Goal: Information Seeking & Learning: Learn about a topic

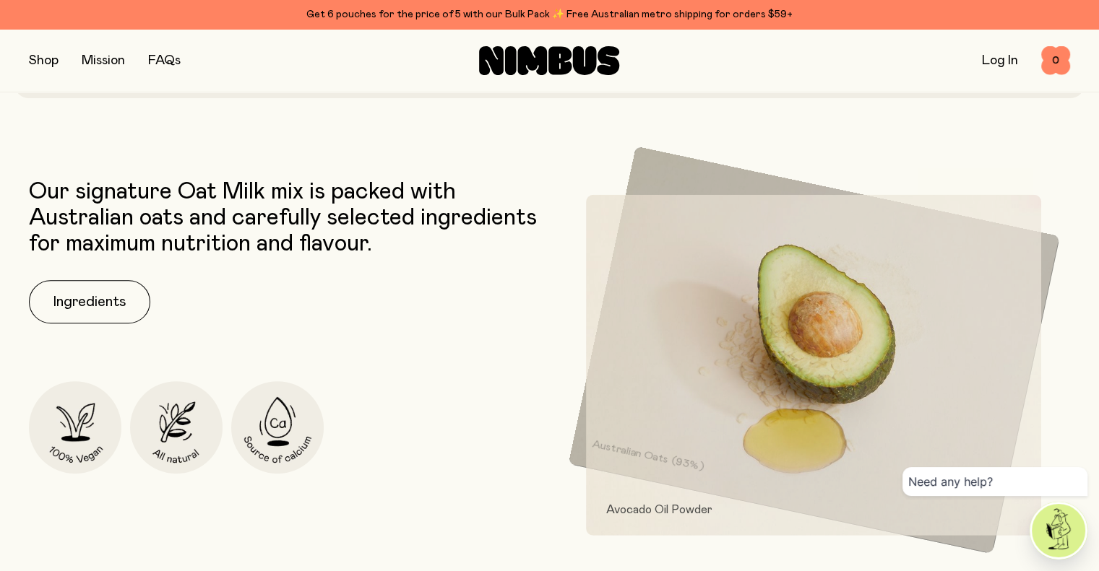
scroll to position [571, 0]
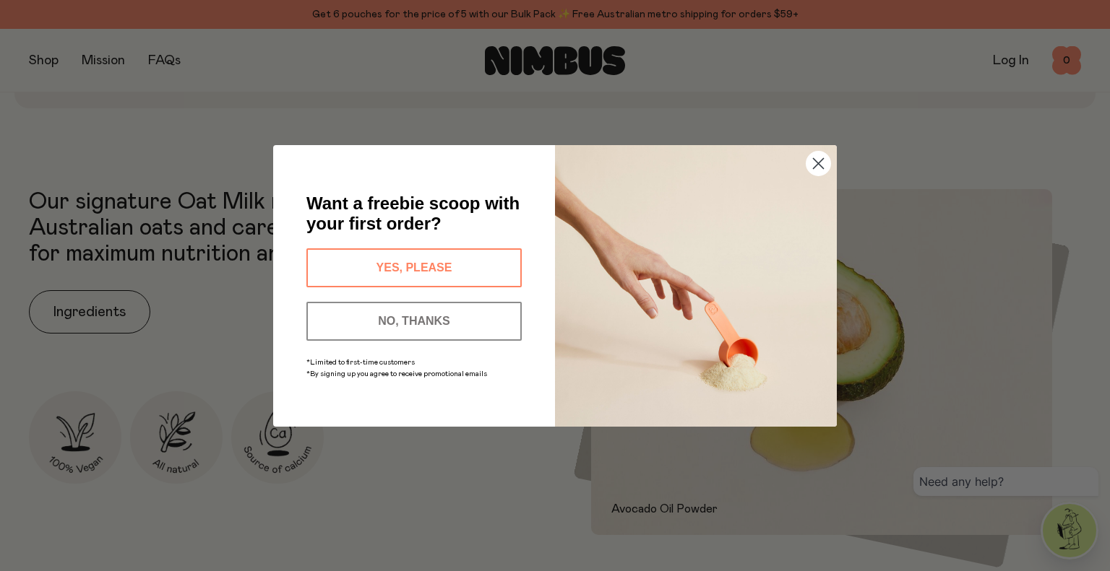
click at [821, 164] on circle "Close dialog" at bounding box center [818, 163] width 24 height 24
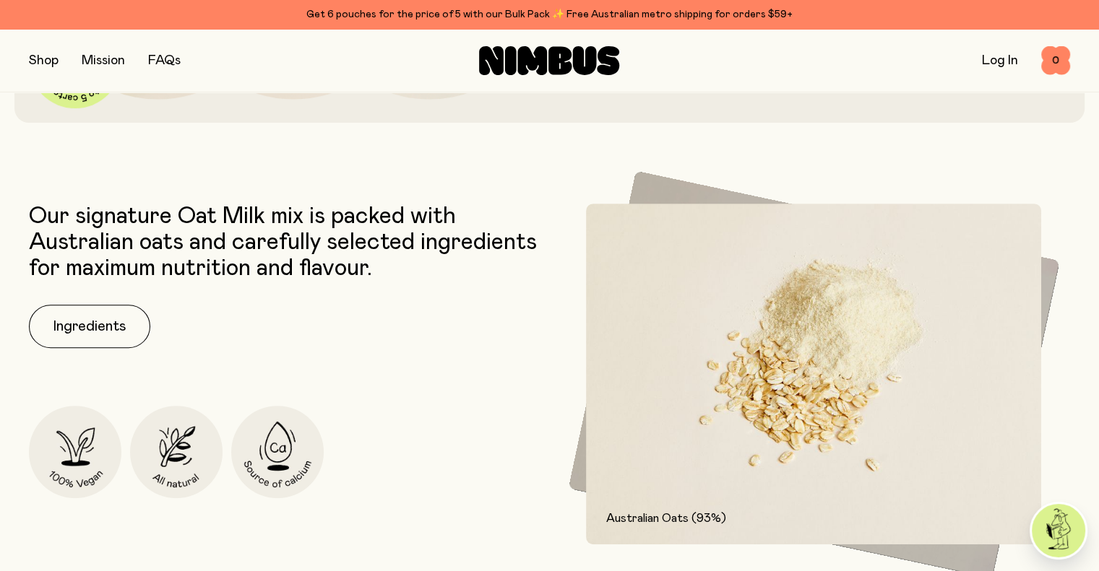
scroll to position [546, 0]
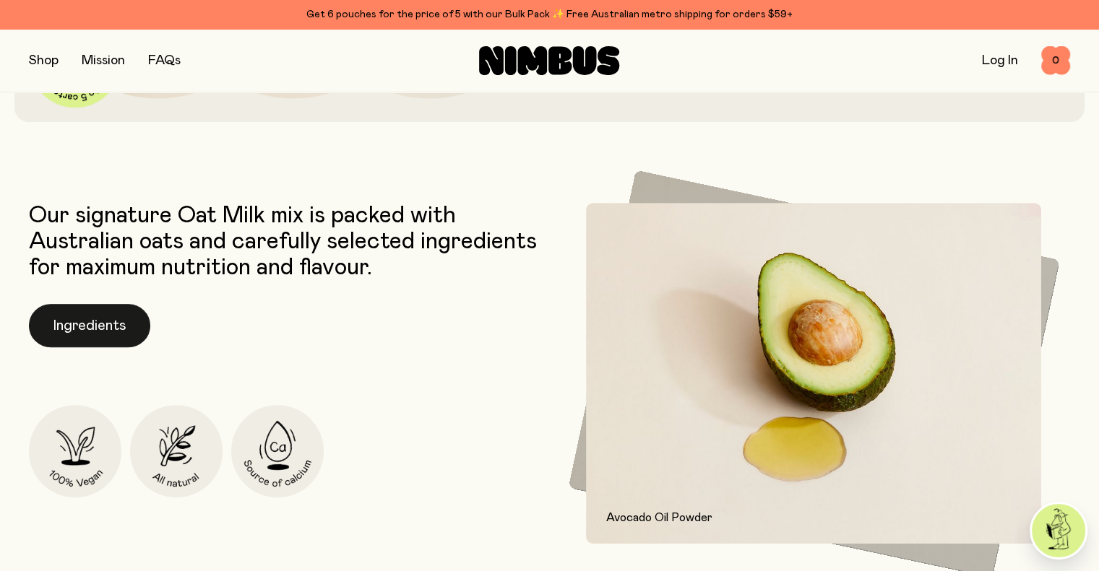
click at [129, 315] on button "Ingredients" at bounding box center [89, 325] width 121 height 43
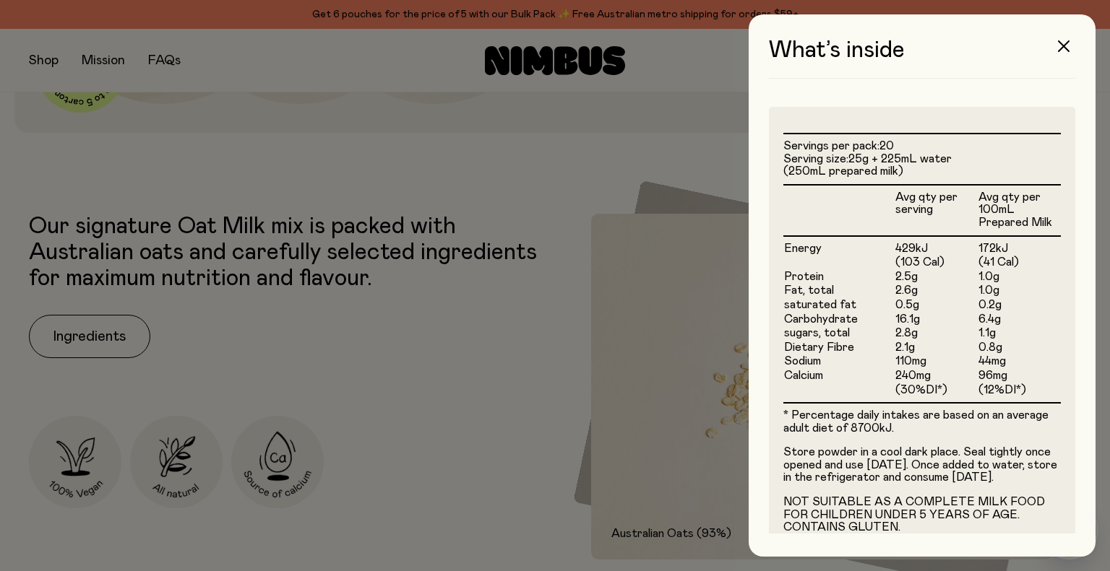
scroll to position [344, 0]
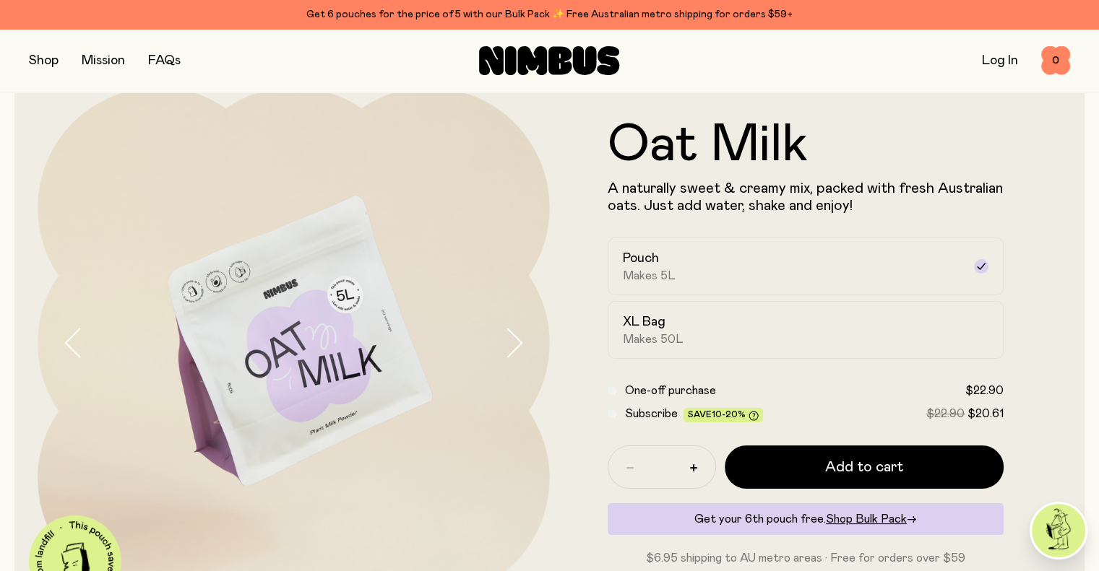
scroll to position [46, 0]
click at [157, 54] on link "FAQs" at bounding box center [164, 60] width 33 height 13
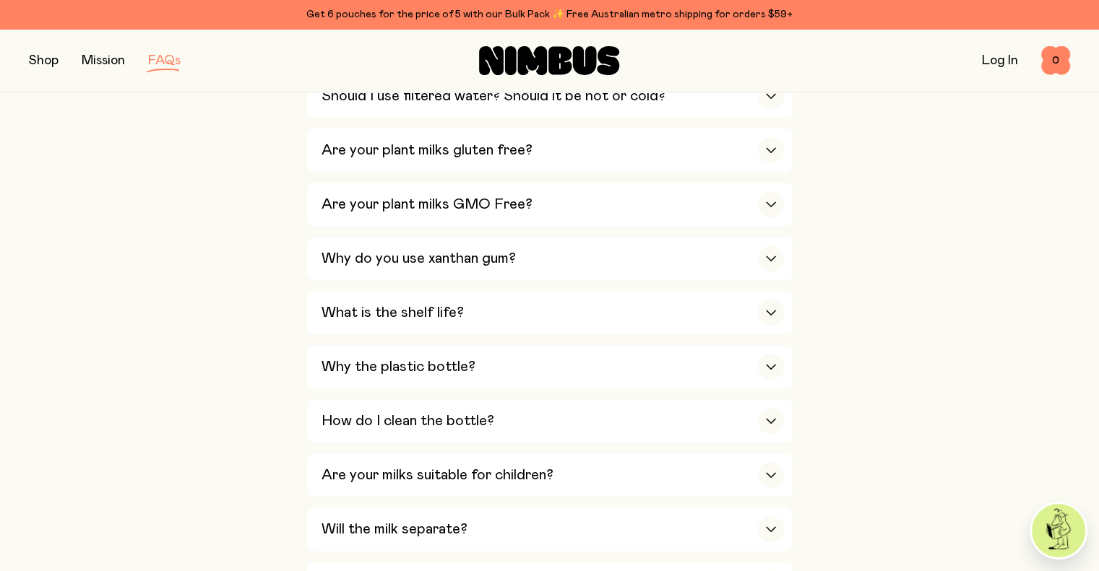
scroll to position [848, 0]
click at [426, 421] on h3 "How do I clean the bottle?" at bounding box center [407, 420] width 173 height 17
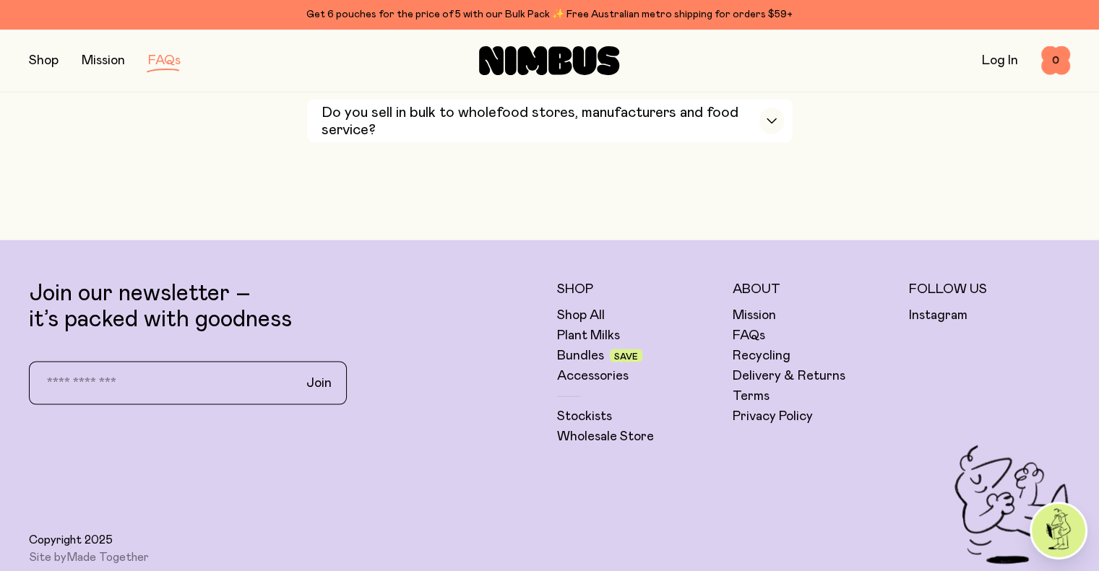
scroll to position [2971, 0]
click at [769, 367] on link "Delivery & Returns" at bounding box center [788, 375] width 113 height 17
